Goal: Find specific page/section: Find specific page/section

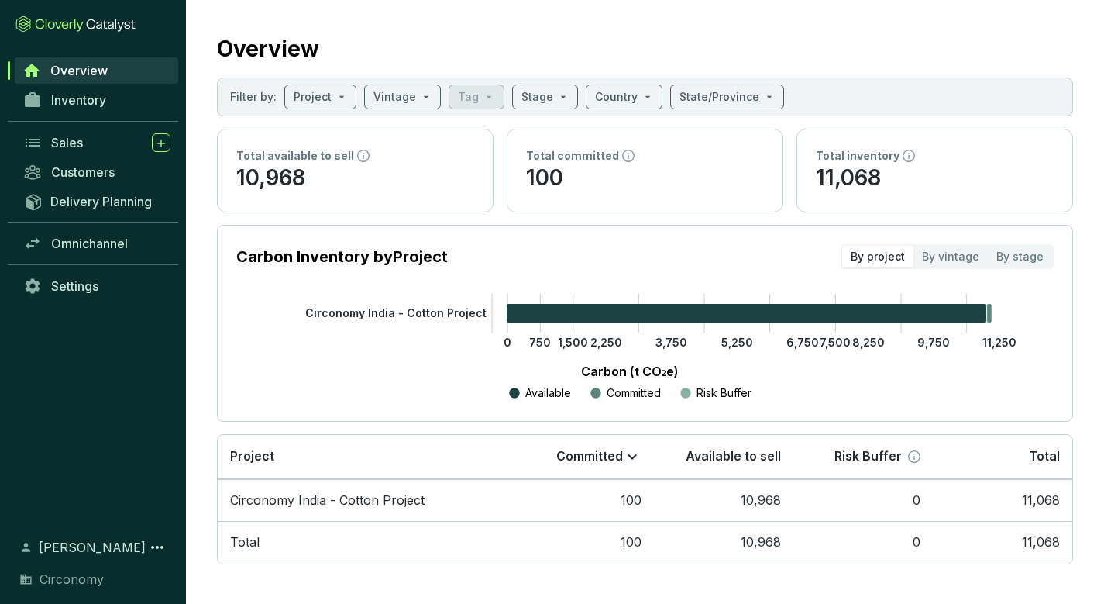
scroll to position [13, 0]
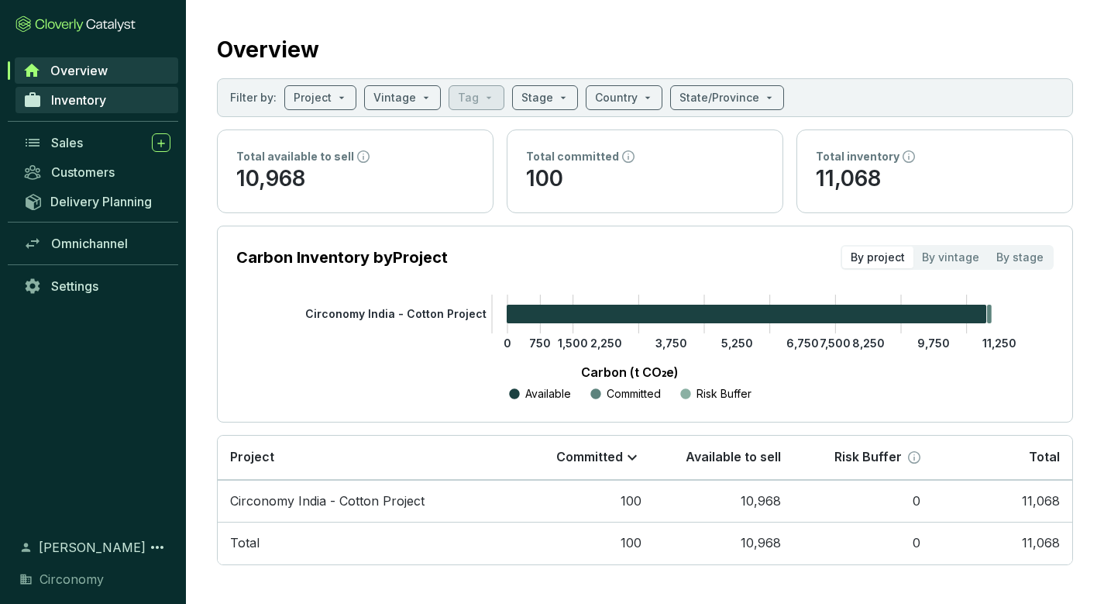
click at [94, 106] on span "Inventory" at bounding box center [78, 99] width 55 height 15
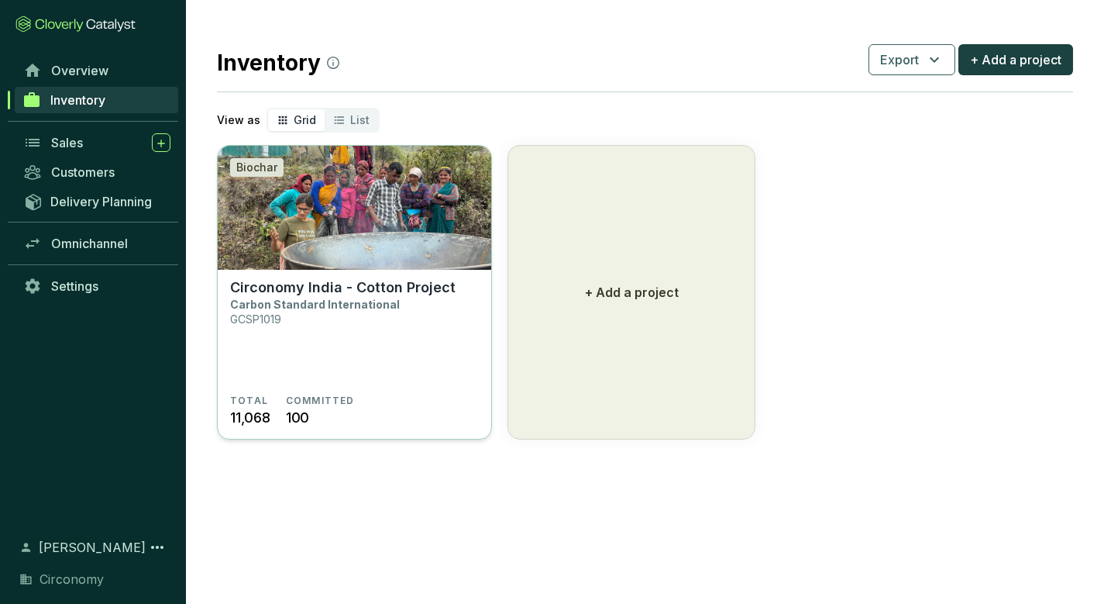
click at [331, 387] on section "Circonomy India - Cotton Project Carbon Standard International GCSP1019" at bounding box center [354, 336] width 249 height 115
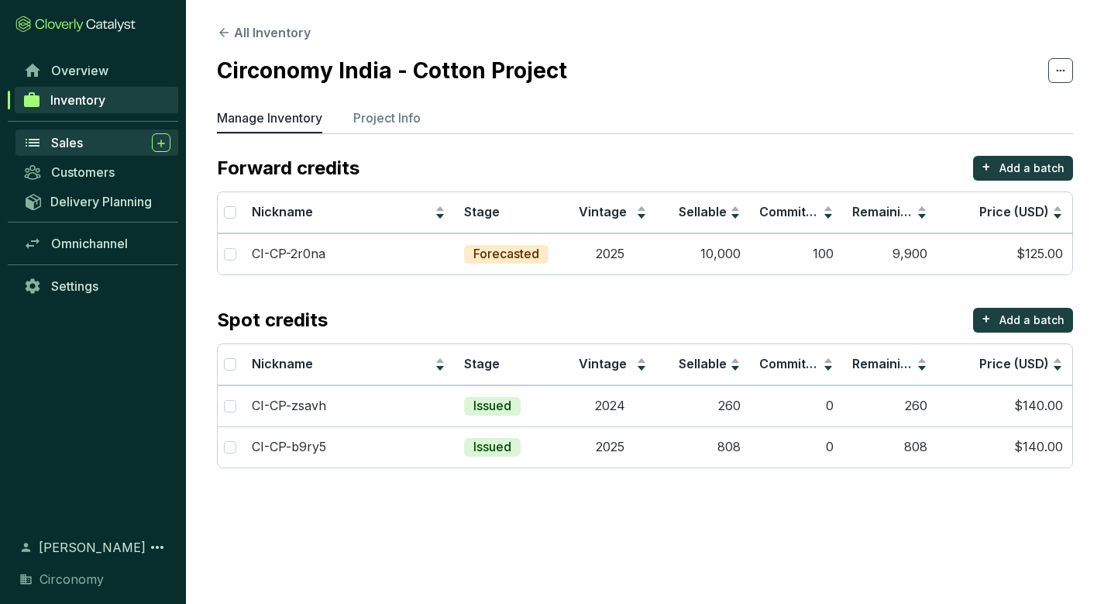
click at [64, 139] on span "Sales" at bounding box center [67, 142] width 32 height 15
